Goal: Information Seeking & Learning: Learn about a topic

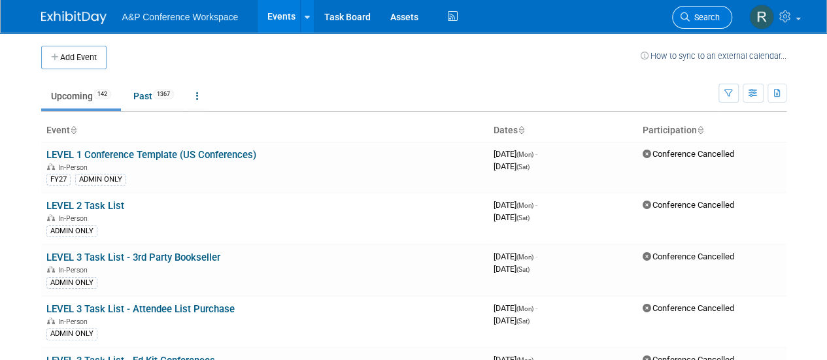
click at [698, 16] on span "Search" at bounding box center [705, 17] width 30 height 10
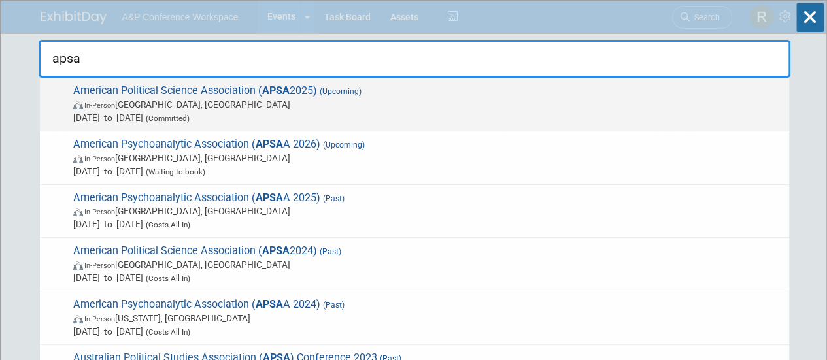
type input "apsa"
click at [265, 95] on strong "APSA" at bounding box center [275, 90] width 27 height 12
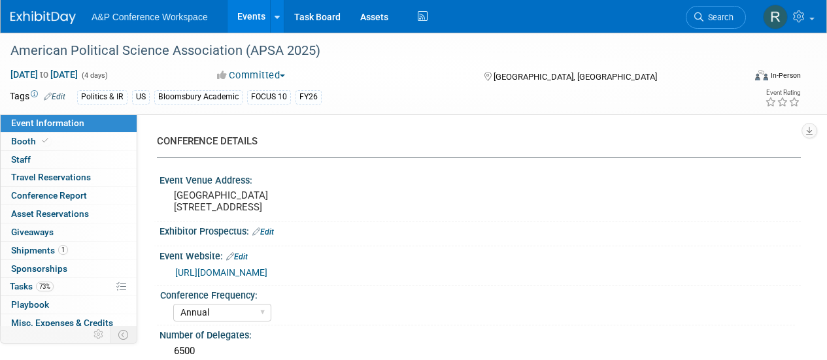
select select "Annual"
select select "Level 2"
select select "In-Person Booth"
select select "Politics & International Relations"
select select "Bloomsbury Academic"
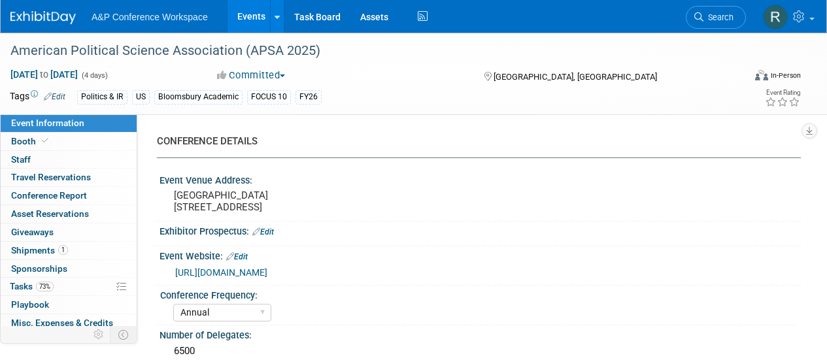
select select "Amanda Oney"
select select "Ami Reitmeier"
select select "Networking/Commissioning"
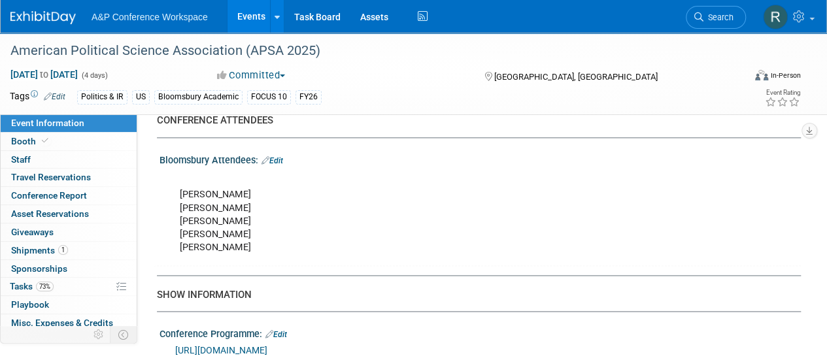
scroll to position [830, 0]
click at [709, 20] on span "Search" at bounding box center [718, 17] width 30 height 10
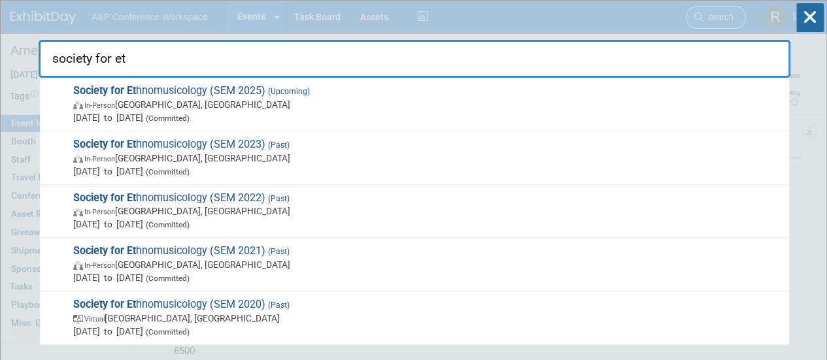
type input "society for eth"
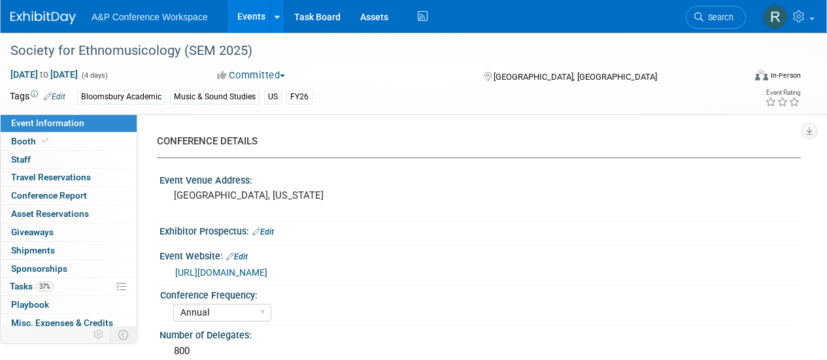
select select "Annual"
select select "Level 2"
select select "In-Person Booth"
select select "Music & Sound Studies"
select select "Bloomsbury Academic"
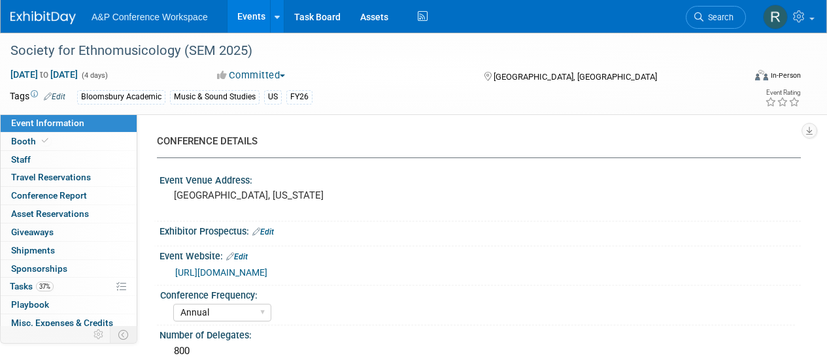
select select "Amanda Oney"
select select "Brenna Akerman"
select select "Anna Roberts"
select select "Brand/Subject Presence​"
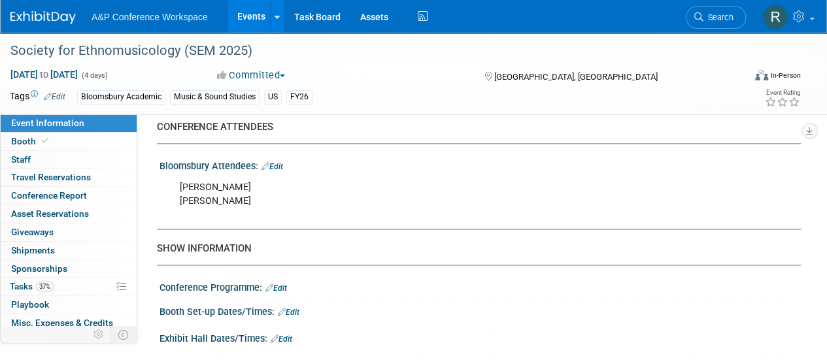
scroll to position [836, 0]
